Goal: Book appointment/travel/reservation

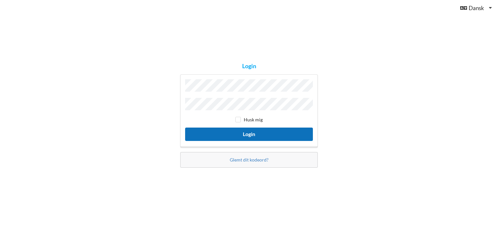
click at [244, 133] on button "Login" at bounding box center [249, 133] width 128 height 13
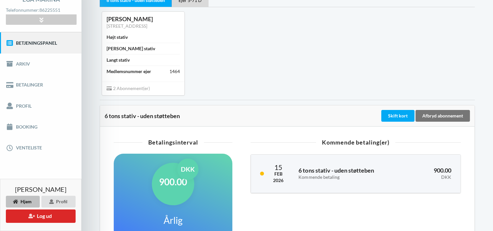
scroll to position [50, 0]
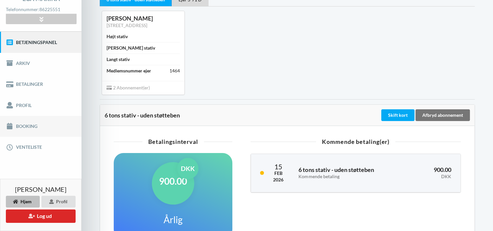
click at [30, 124] on link "Booking" at bounding box center [40, 126] width 81 height 21
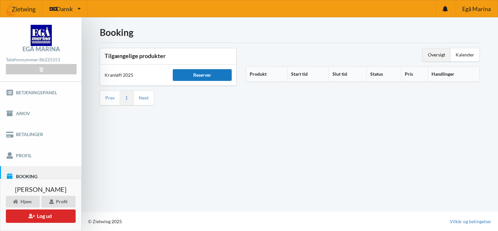
click at [207, 70] on div "Reserver" at bounding box center [202, 75] width 59 height 12
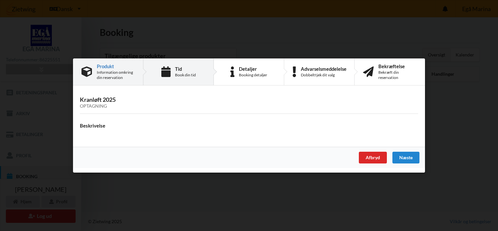
click at [182, 75] on div "Book din tid" at bounding box center [185, 74] width 21 height 5
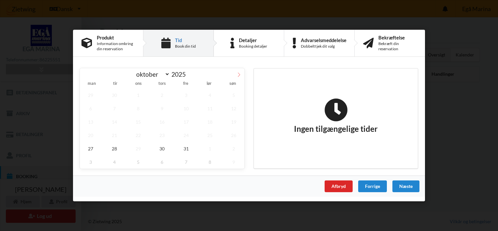
click at [237, 73] on icon at bounding box center [239, 74] width 5 height 5
click at [83, 72] on icon at bounding box center [85, 74] width 5 height 5
click at [237, 77] on span at bounding box center [238, 73] width 11 height 11
click at [86, 73] on icon at bounding box center [85, 74] width 5 height 5
click at [238, 75] on icon at bounding box center [239, 74] width 5 height 5
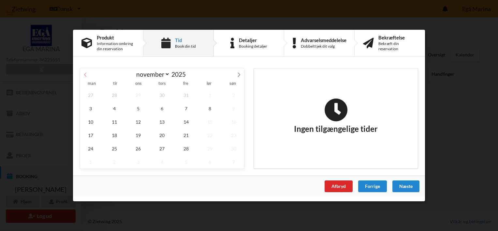
click at [82, 75] on span at bounding box center [85, 73] width 11 height 11
select select "9"
click at [188, 150] on span "31" at bounding box center [186, 148] width 22 height 13
